Goal: Task Accomplishment & Management: Manage account settings

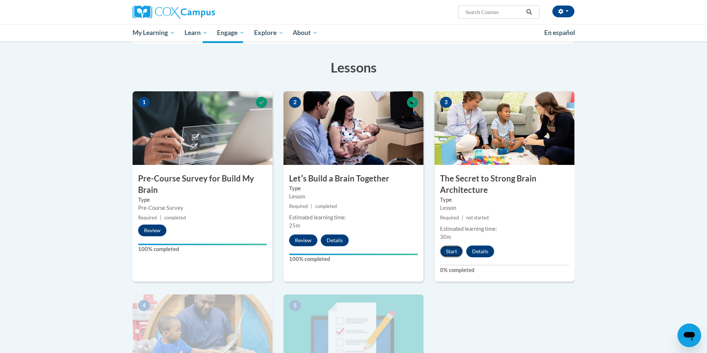
click at [455, 257] on button "Start" at bounding box center [451, 252] width 23 height 12
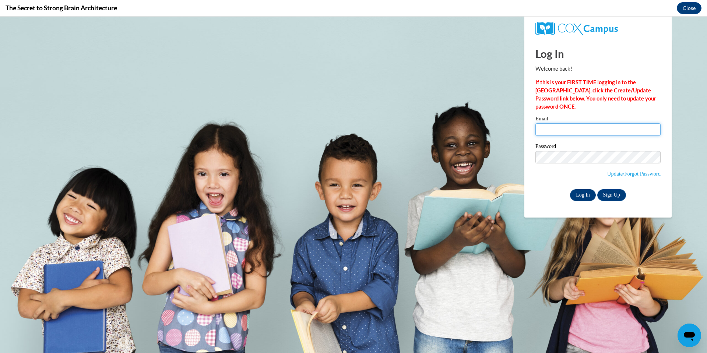
type input "[EMAIL_ADDRESS][DOMAIN_NAME]"
click at [587, 190] on input "Log In" at bounding box center [583, 195] width 26 height 12
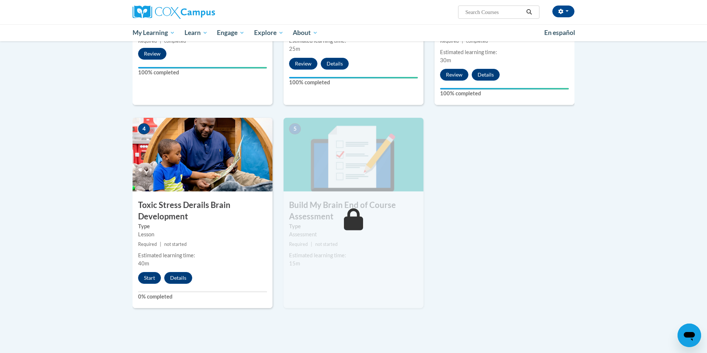
scroll to position [285, 0]
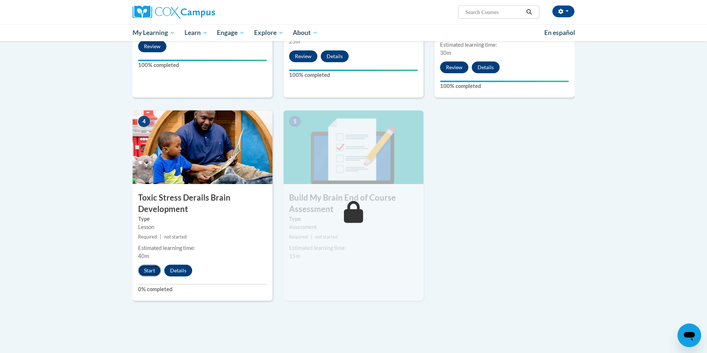
click at [154, 274] on button "Start" at bounding box center [149, 271] width 23 height 12
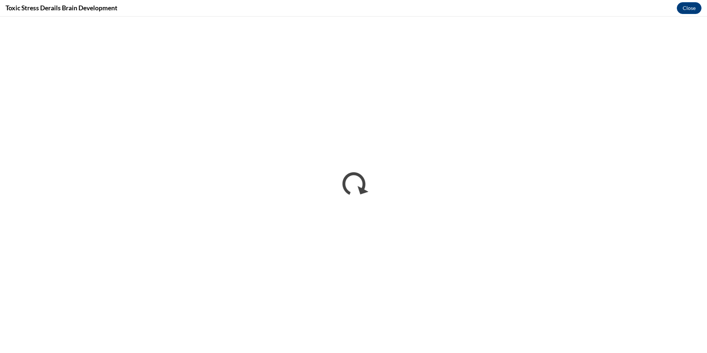
scroll to position [0, 0]
